Goal: Find specific page/section: Find specific page/section

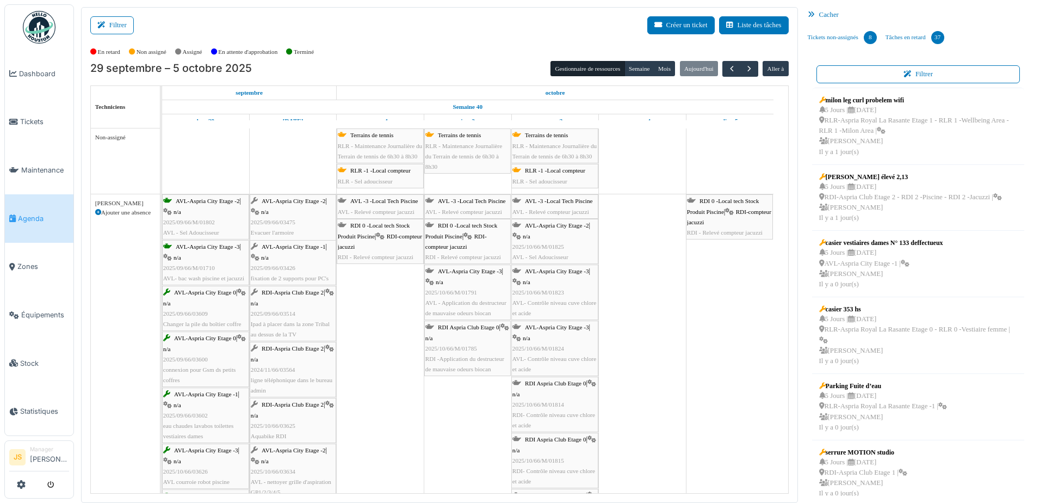
click at [35, 213] on span "Agenda" at bounding box center [43, 218] width 51 height 10
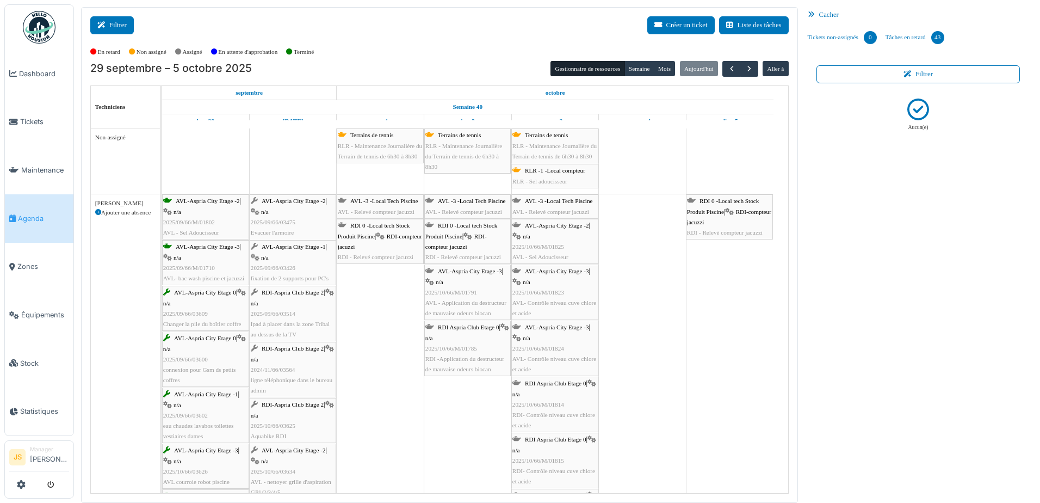
click at [117, 28] on button "Filtrer" at bounding box center [112, 25] width 44 height 18
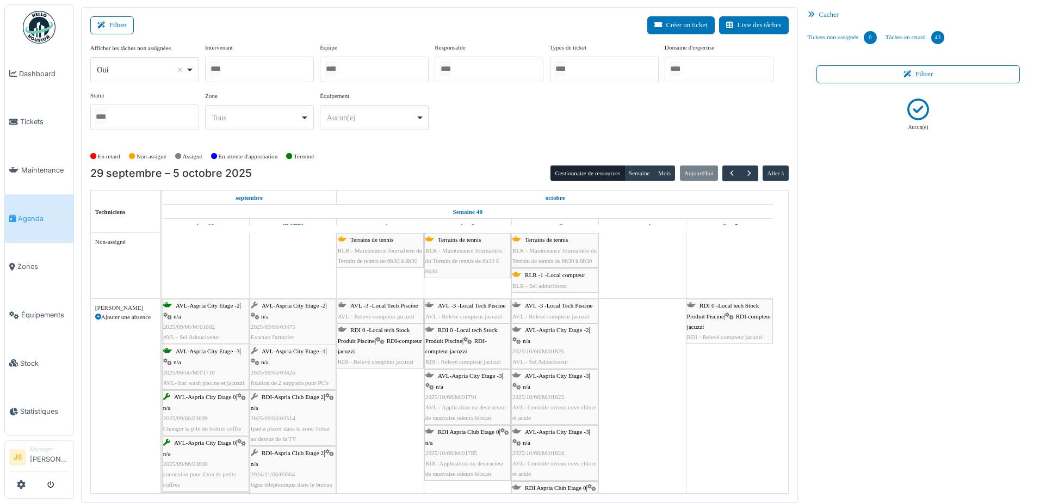
click at [243, 76] on div at bounding box center [259, 70] width 109 height 26
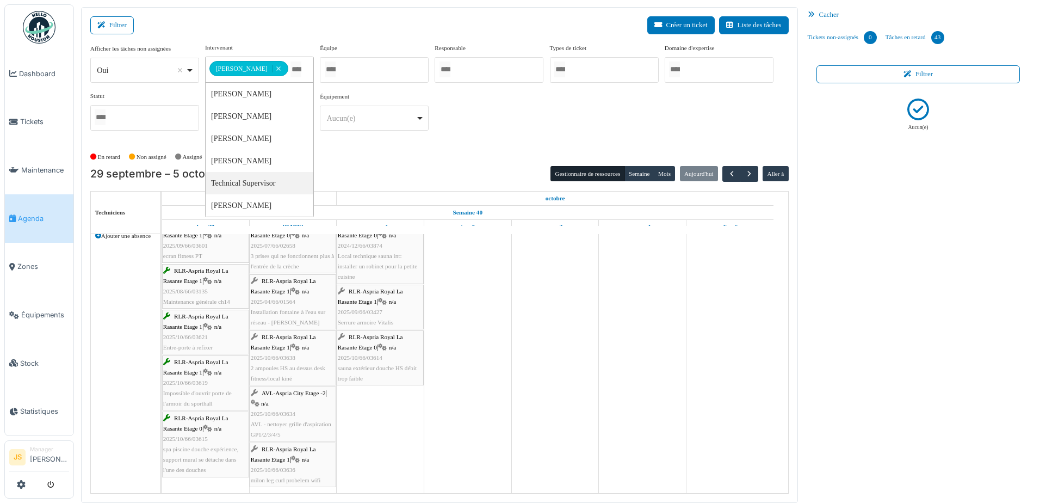
scroll to position [2, 0]
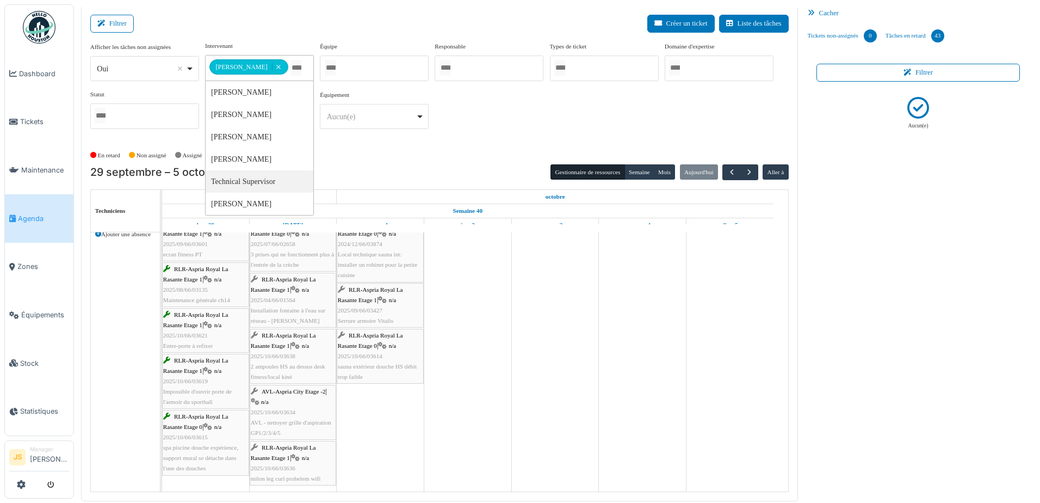
click at [356, 407] on td at bounding box center [381, 322] width 88 height 342
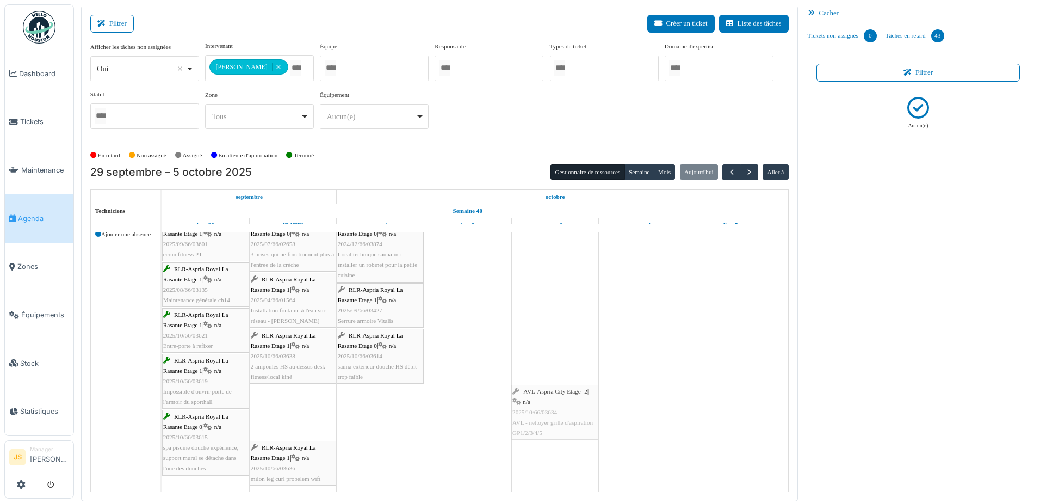
drag, startPoint x: 288, startPoint y: 414, endPoint x: 550, endPoint y: 420, distance: 262.8
click at [162, 420] on div "RLR-Aspria Royal La Rasante Etage 1 | n/a 2025/09/66/03601 ecran fitness PT RLR…" at bounding box center [162, 353] width 0 height 275
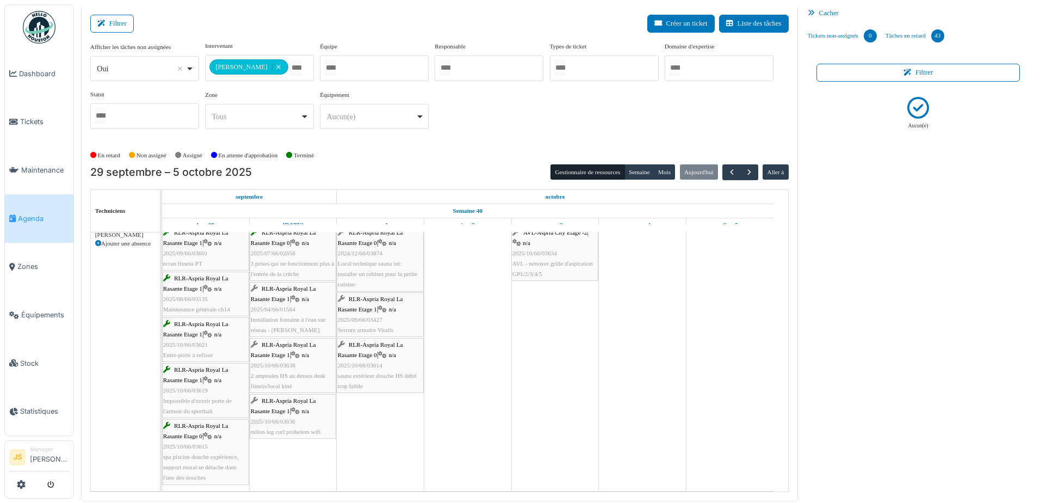
scroll to position [71, 0]
click at [290, 66] on input "Tous" at bounding box center [295, 68] width 11 height 16
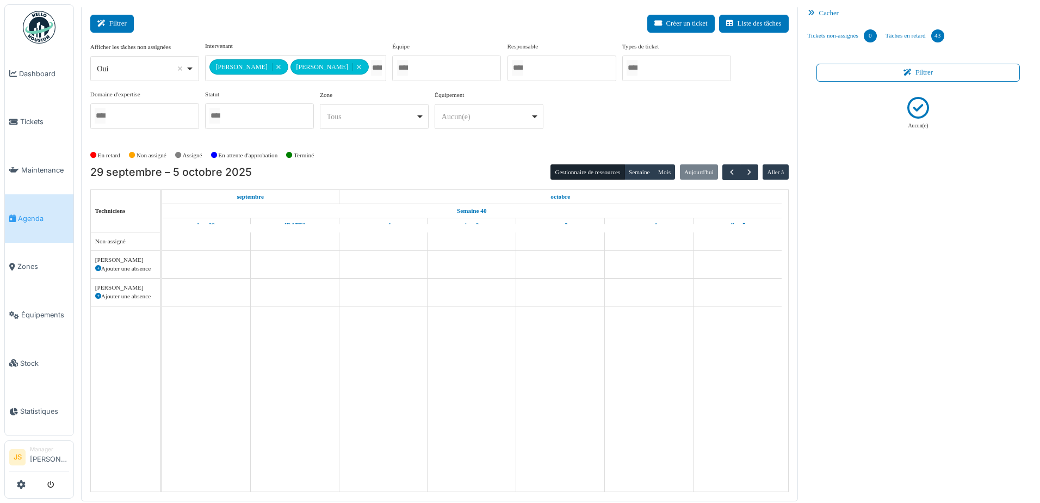
click at [117, 20] on button "Filtrer" at bounding box center [112, 24] width 44 height 18
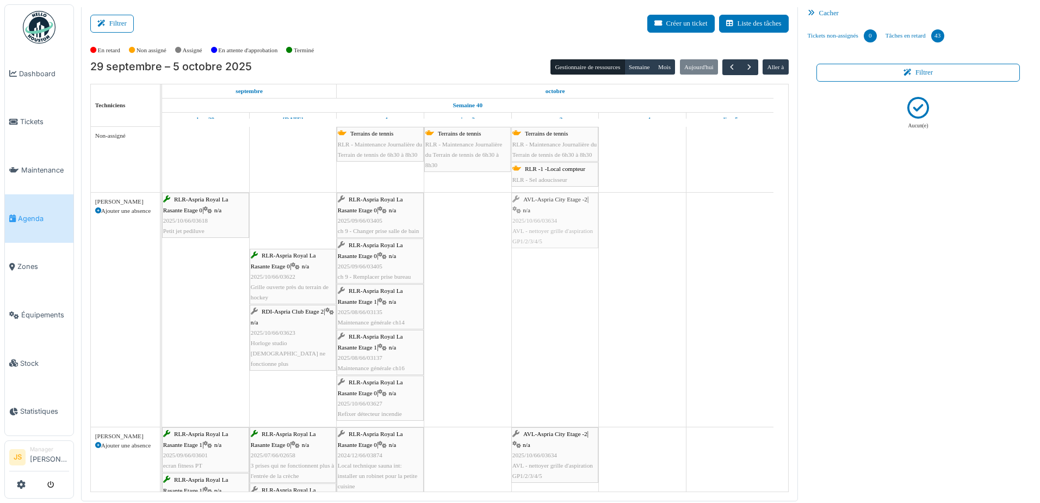
drag, startPoint x: 272, startPoint y: 218, endPoint x: 554, endPoint y: 220, distance: 281.8
click at [162, 220] on div "RLR-Aspria Royal La Rasante Etage 0 | n/a 2025/10/66/03618 Petit jet pediluve A…" at bounding box center [162, 310] width 0 height 234
